Goal: Information Seeking & Learning: Learn about a topic

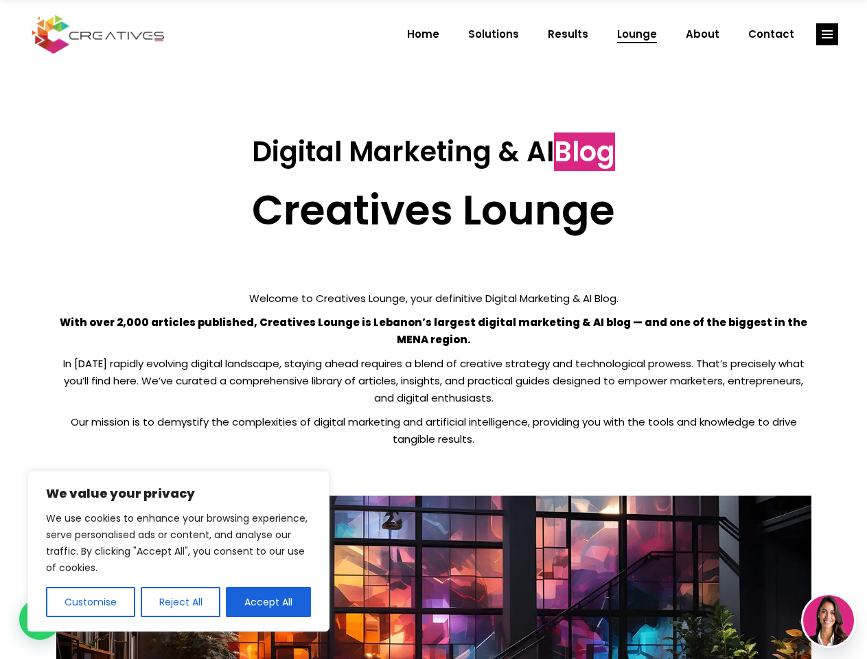
click at [433, 329] on p "With over 2,000 articles published, Creatives Lounge is Lebanon’s largest digit…" at bounding box center [433, 331] width 755 height 34
click at [90, 602] on button "Customise" at bounding box center [90, 602] width 89 height 30
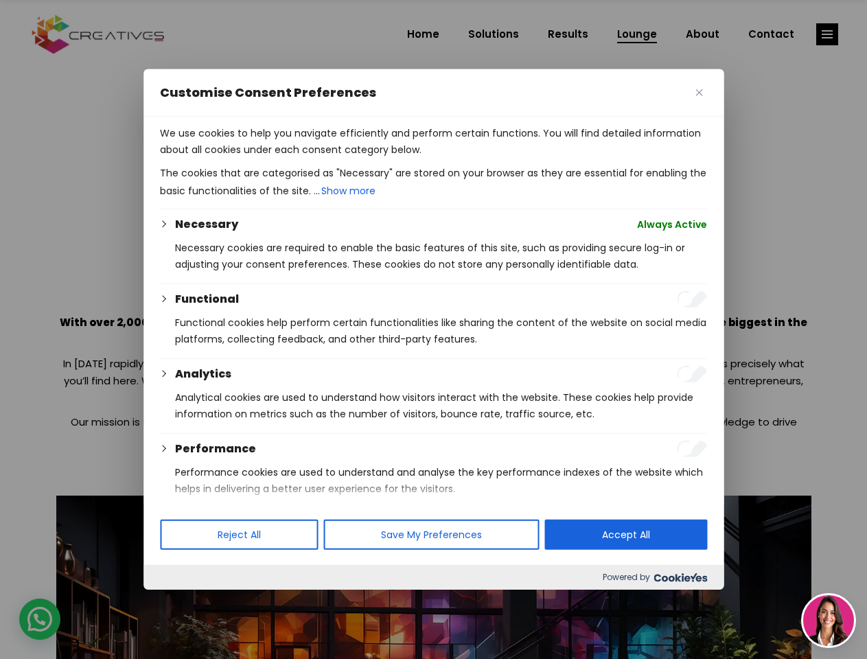
click at [180, 602] on div at bounding box center [433, 329] width 867 height 659
click at [268, 158] on p "We use cookies to help you navigate efficiently and perform certain functions. …" at bounding box center [433, 141] width 547 height 33
click at [827, 34] on div at bounding box center [433, 329] width 867 height 659
click at [828, 620] on img at bounding box center [828, 620] width 51 height 51
